Goal: Task Accomplishment & Management: Manage account settings

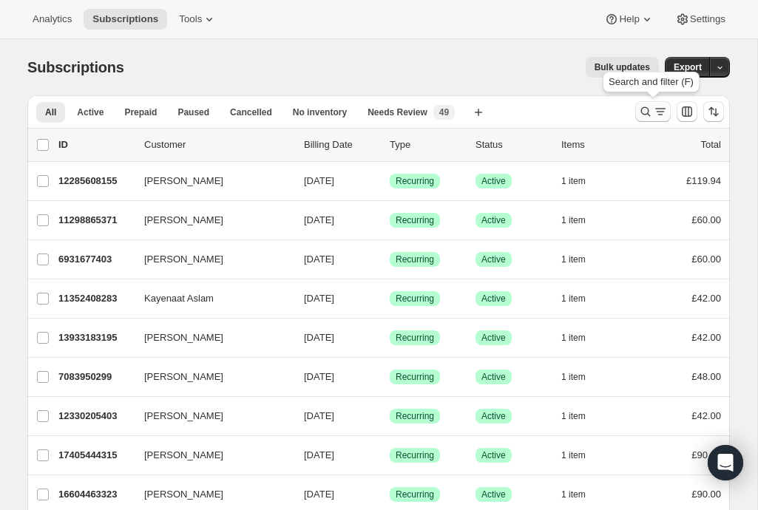
click at [644, 111] on icon "Search and filter results" at bounding box center [645, 111] width 15 height 15
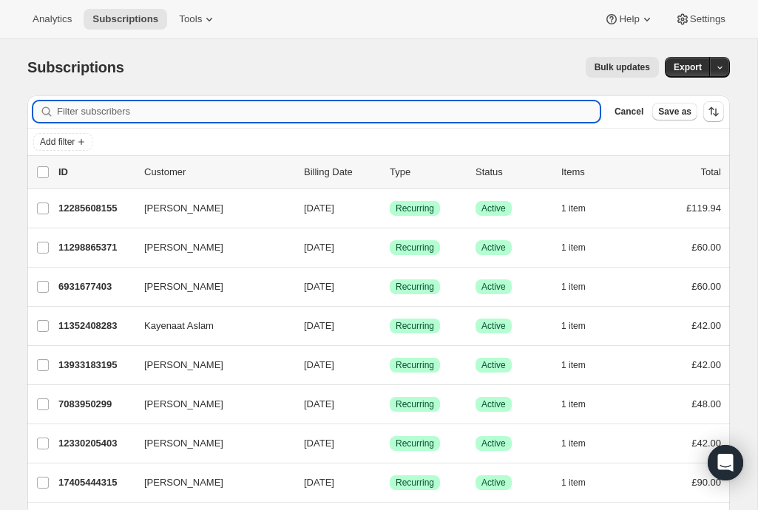
click at [260, 118] on input "Filter subscribers" at bounding box center [328, 111] width 543 height 21
type input "[EMAIL_ADDRESS][DOMAIN_NAME]"
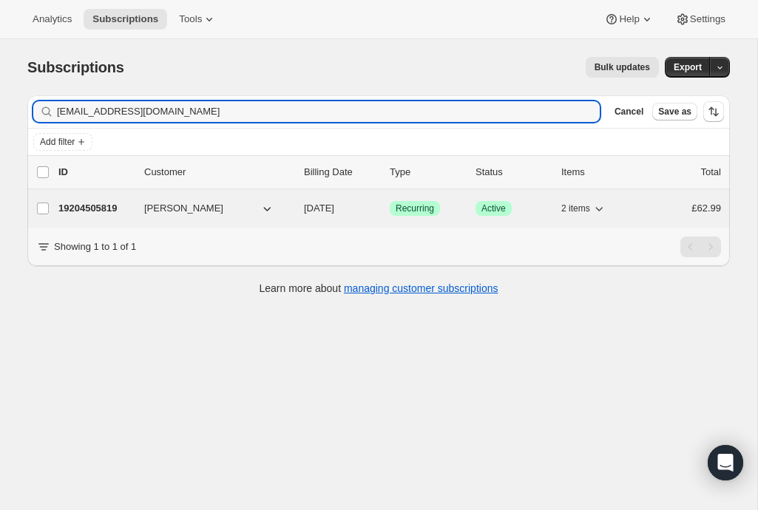
click at [291, 212] on div "[PERSON_NAME]" at bounding box center [218, 208] width 148 height 15
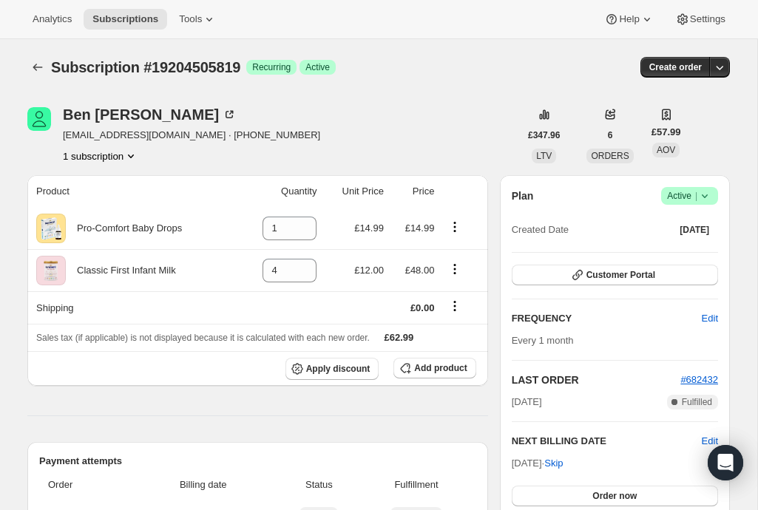
click at [128, 152] on icon "Product actions" at bounding box center [130, 156] width 15 height 15
